Goal: Communication & Community: Answer question/provide support

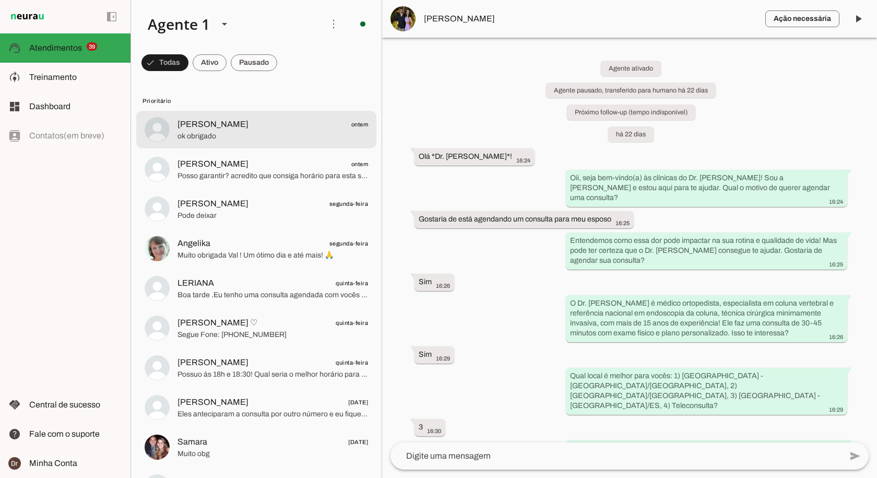
click at [218, 133] on span "ok obrigado" at bounding box center [273, 136] width 191 height 10
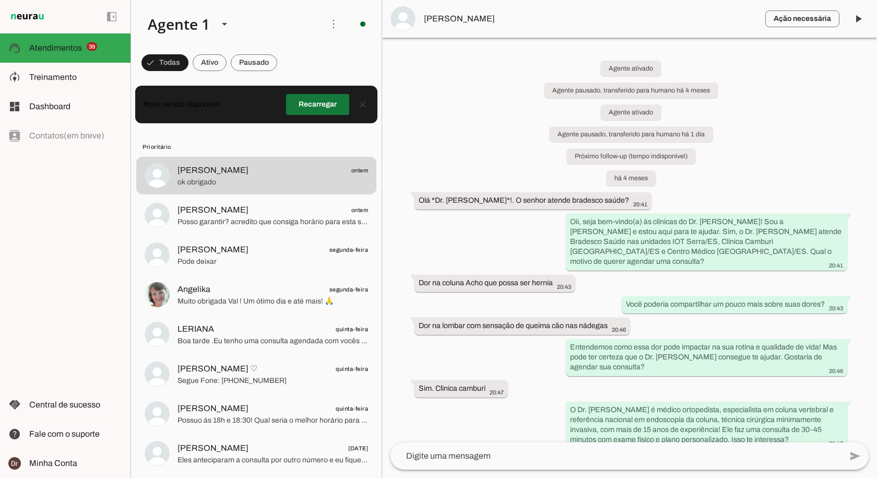
click at [306, 106] on span at bounding box center [317, 104] width 63 height 25
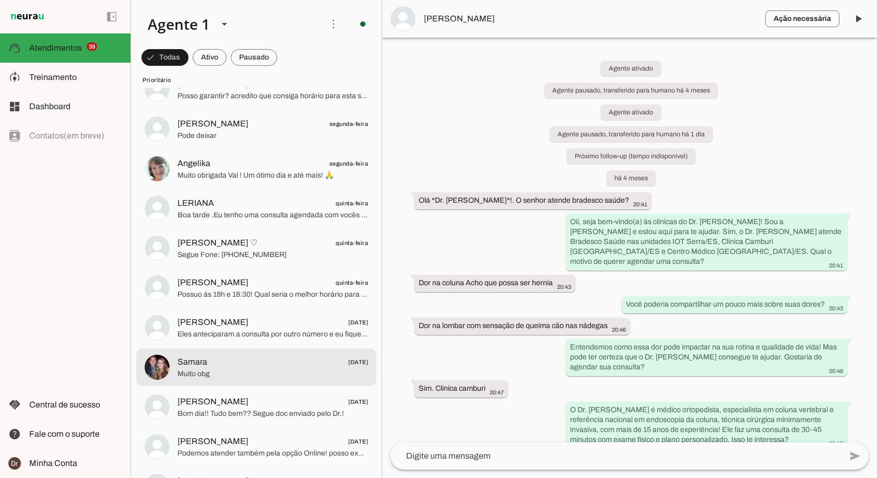
scroll to position [157, 0]
